Goal: Transaction & Acquisition: Purchase product/service

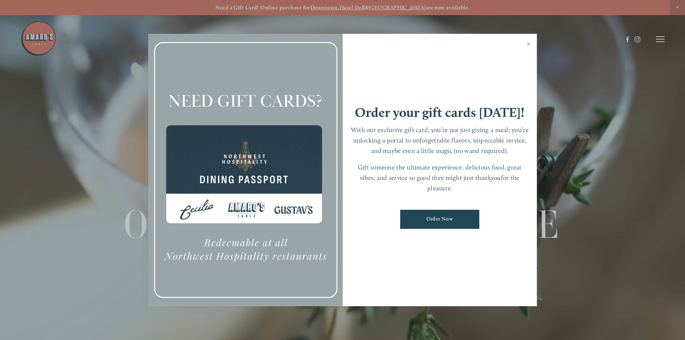
click at [660, 36] on div at bounding box center [342, 170] width 685 height 340
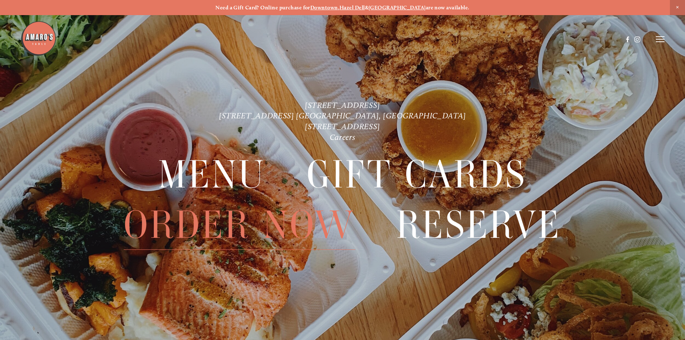
click at [270, 222] on span "Order Now" at bounding box center [239, 225] width 231 height 50
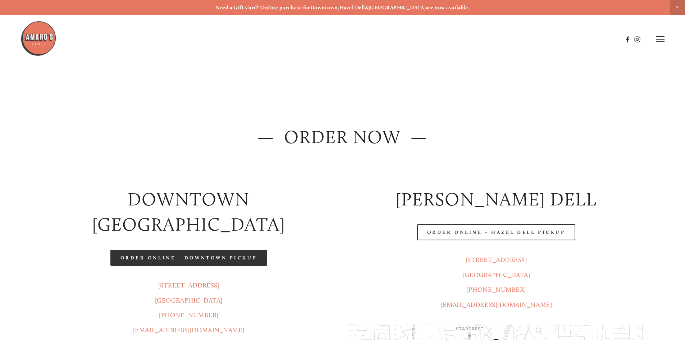
click at [228, 250] on link "Order Online - Downtown pickup" at bounding box center [188, 258] width 157 height 16
